Goal: Information Seeking & Learning: Learn about a topic

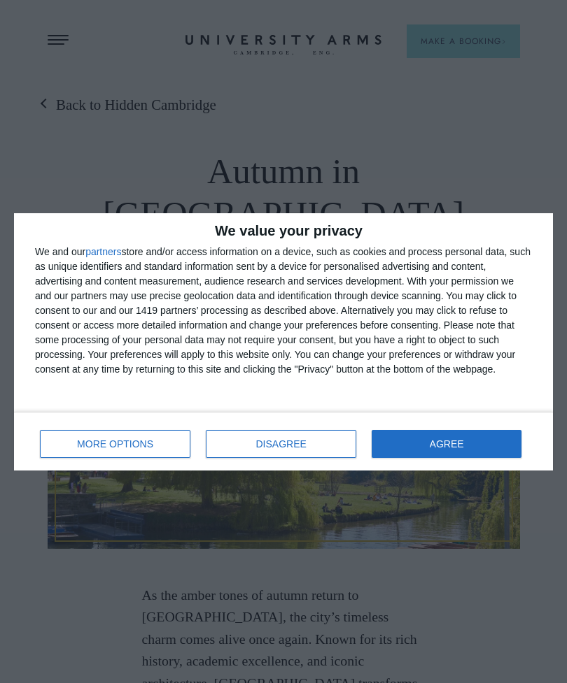
click at [300, 446] on span "DISAGREE" at bounding box center [281, 444] width 50 height 10
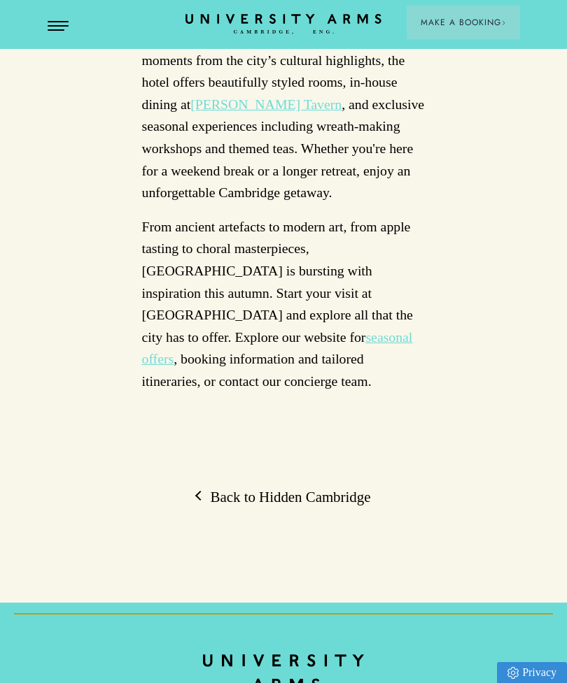
scroll to position [4740, 0]
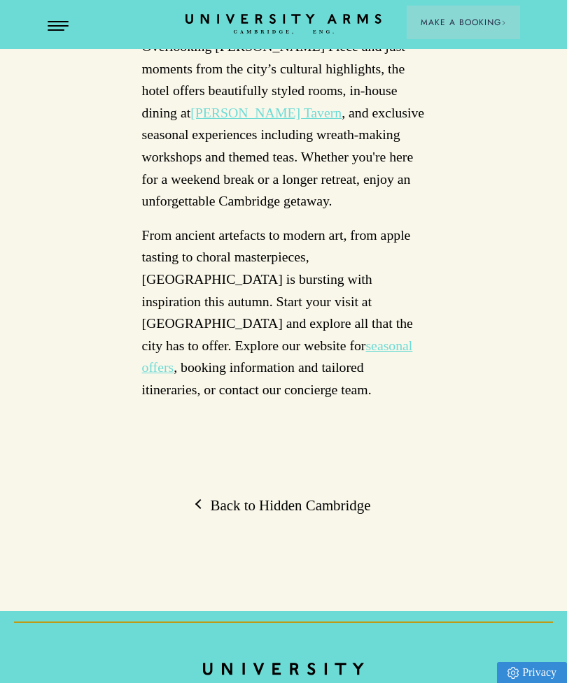
click at [225, 496] on link "Back to Hidden Cambridge" at bounding box center [284, 506] width 174 height 20
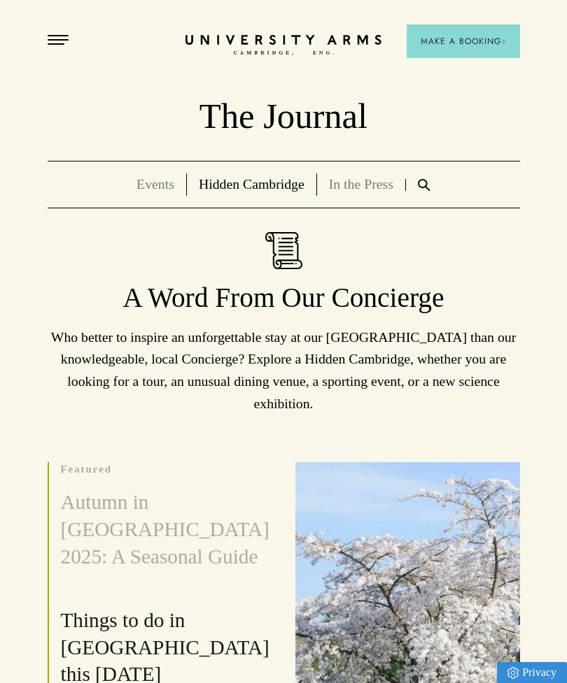
click at [147, 188] on link "Events" at bounding box center [155, 183] width 38 height 15
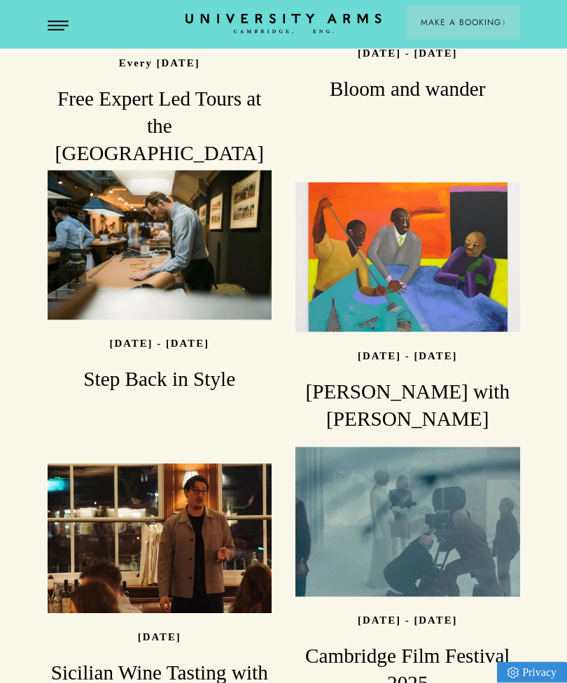
scroll to position [1330, 0]
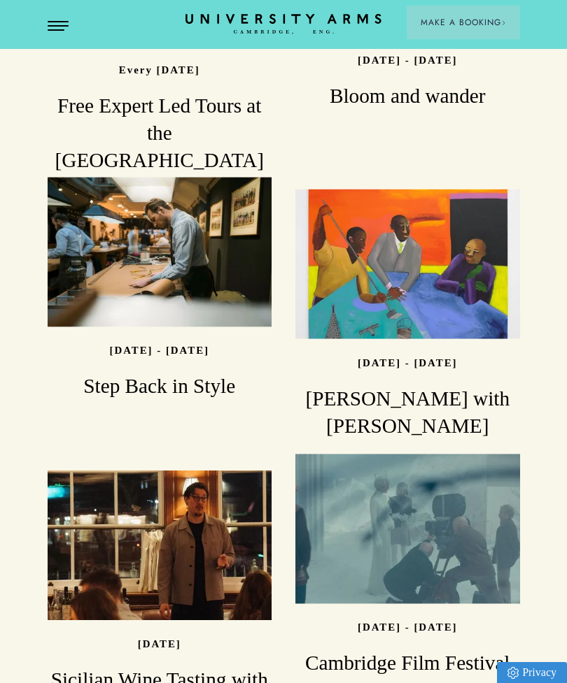
click at [455, 650] on h3 "Cambridge Film Festival 2025" at bounding box center [407, 677] width 225 height 55
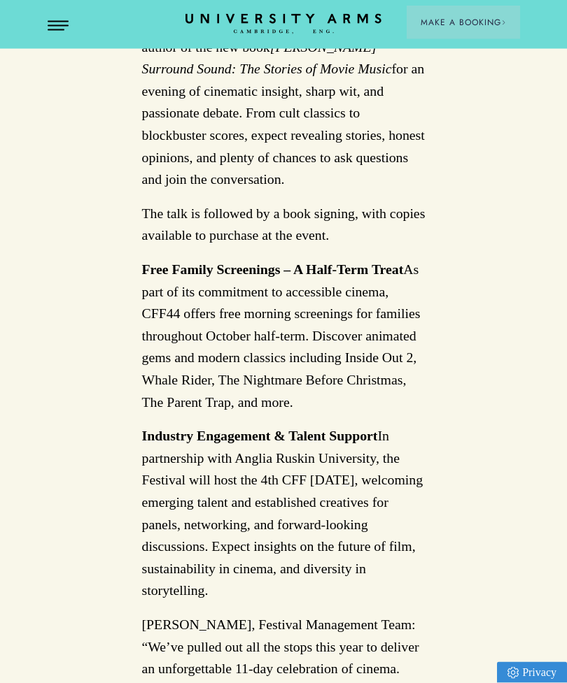
scroll to position [3019, 0]
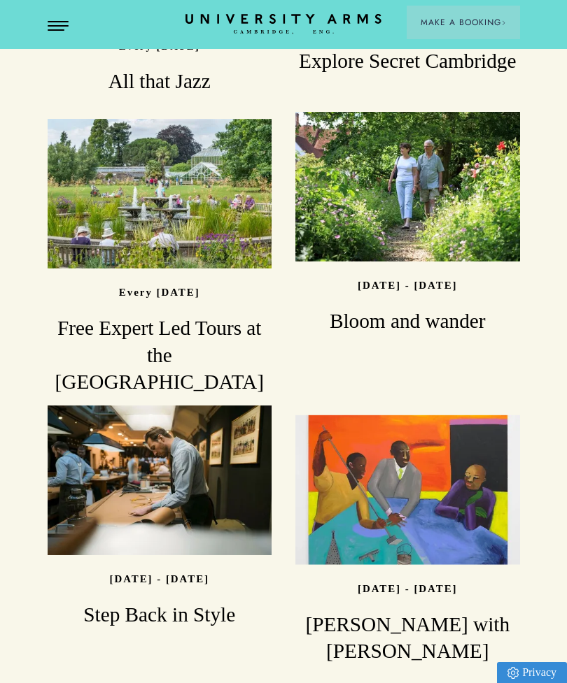
scroll to position [1095, 0]
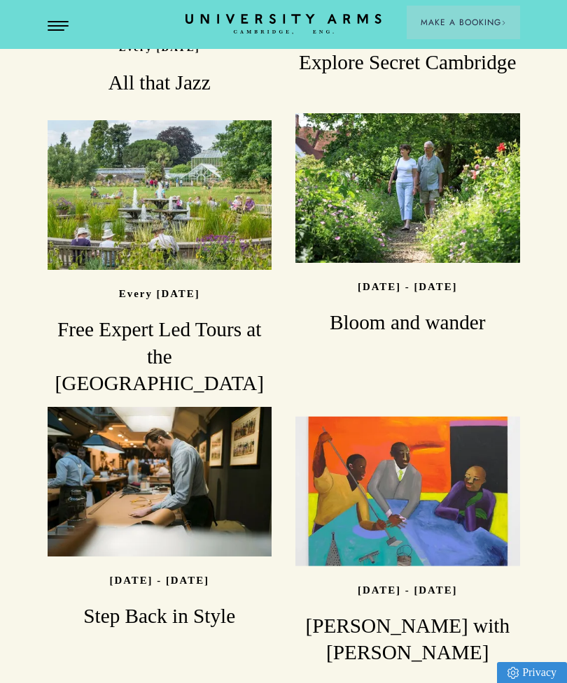
click at [272, 602] on h3 "Step Back in Style" at bounding box center [160, 615] width 225 height 27
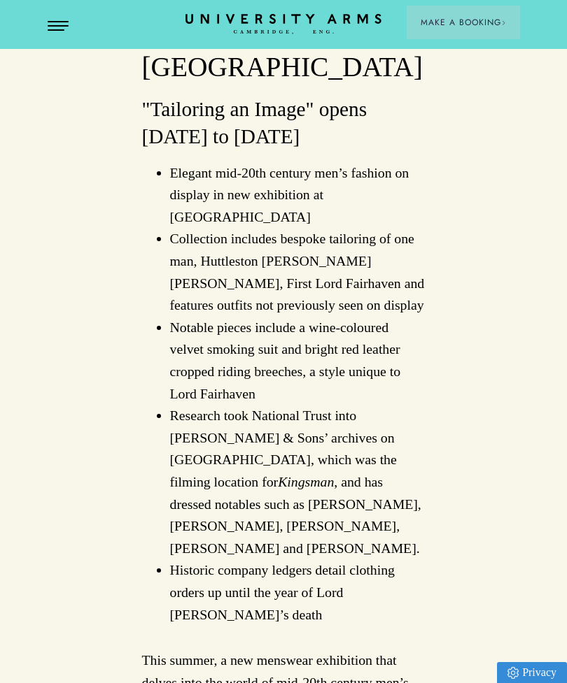
scroll to position [685, 0]
